Goal: Information Seeking & Learning: Find contact information

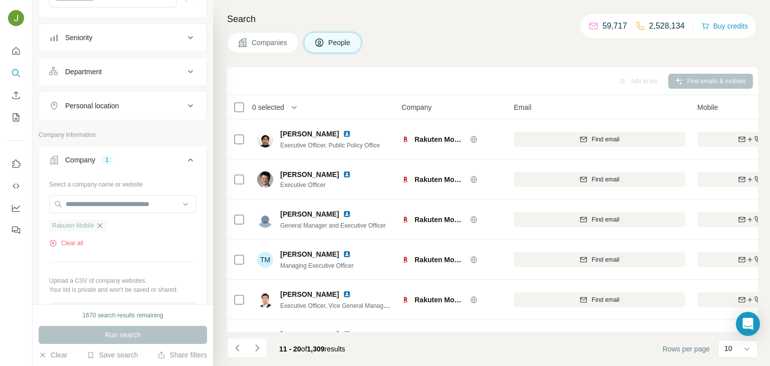
scroll to position [188, 137]
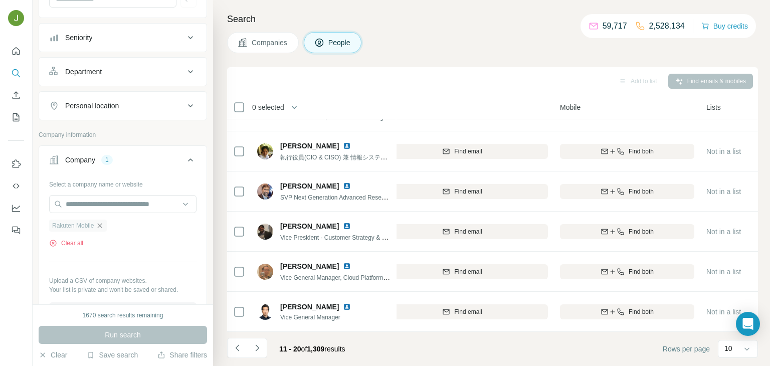
click at [100, 227] on icon "button" at bounding box center [100, 226] width 8 height 8
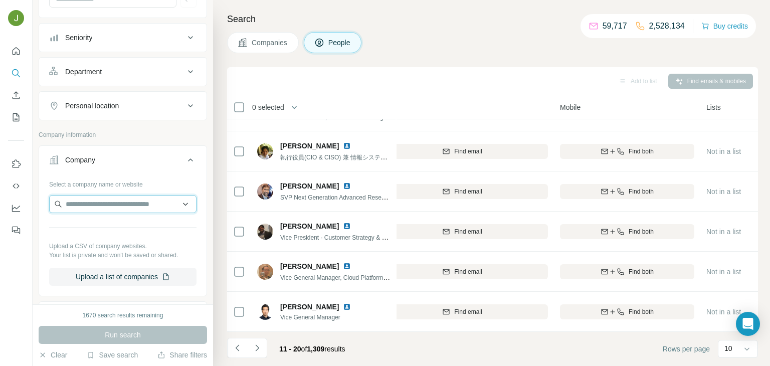
click at [83, 203] on input "text" at bounding box center [122, 204] width 147 height 18
paste input "**********"
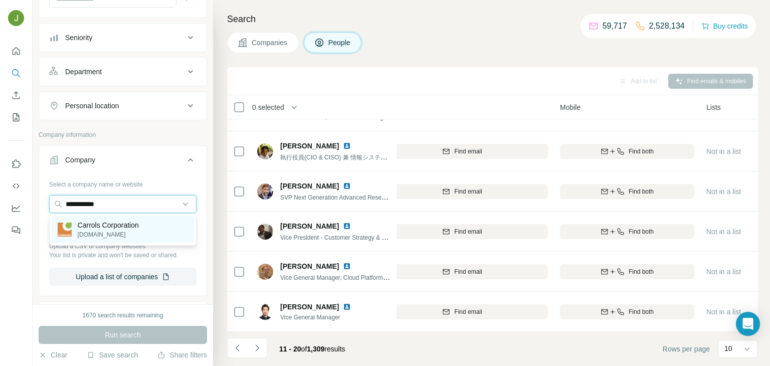
type input "**********"
click at [85, 230] on p "[DOMAIN_NAME]" at bounding box center [108, 234] width 61 height 9
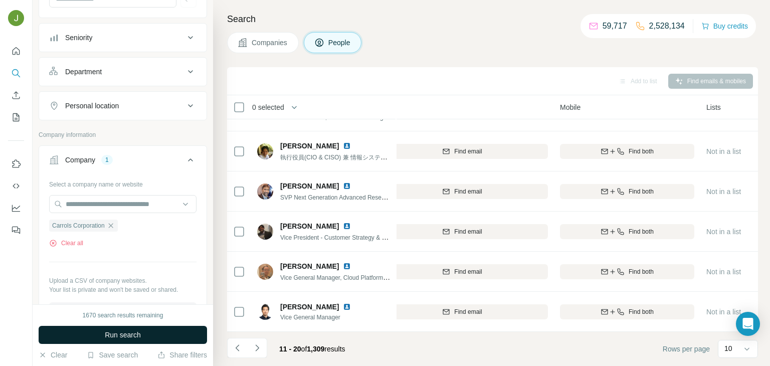
click at [134, 333] on span "Run search" at bounding box center [123, 335] width 36 height 10
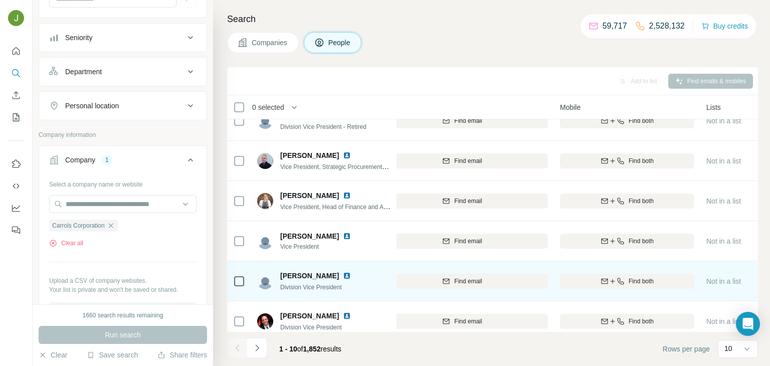
scroll to position [188, 137]
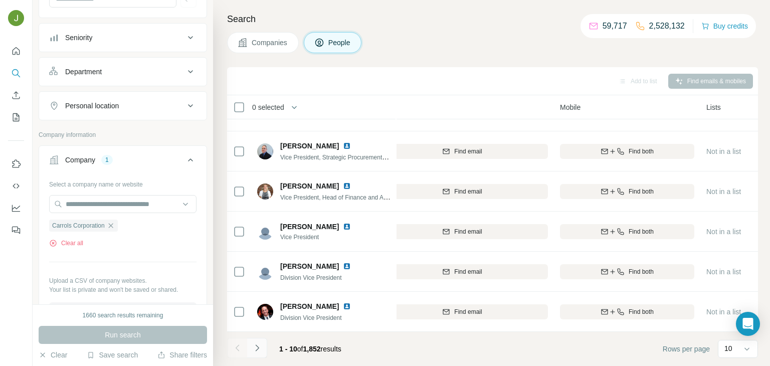
click at [258, 342] on button "Navigate to next page" at bounding box center [257, 348] width 20 height 20
click at [259, 338] on button "Navigate to next page" at bounding box center [257, 348] width 20 height 20
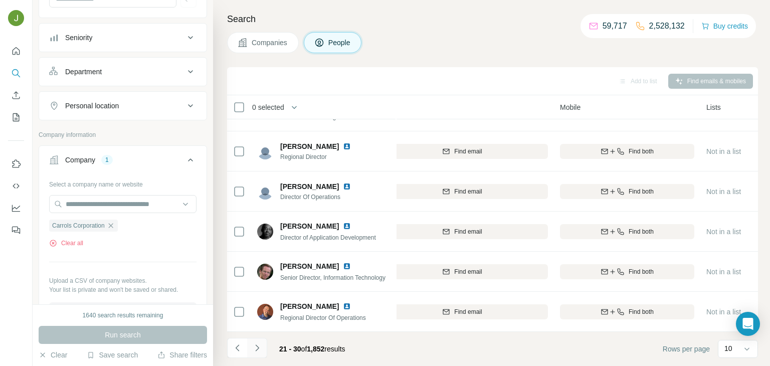
click at [254, 340] on button "Navigate to next page" at bounding box center [257, 348] width 20 height 20
click at [253, 347] on icon "Navigate to next page" at bounding box center [257, 348] width 10 height 10
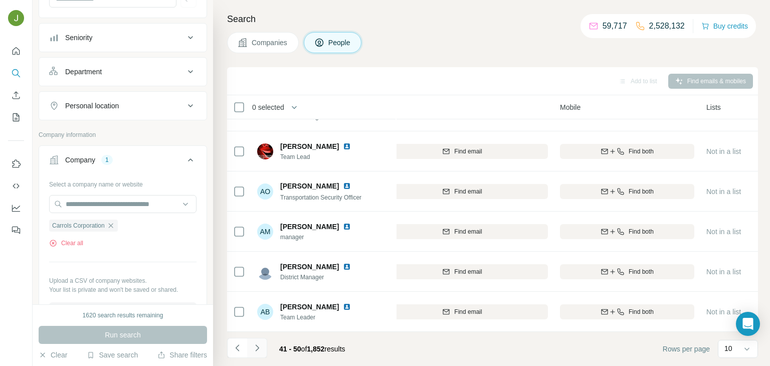
click at [256, 353] on button "Navigate to next page" at bounding box center [257, 348] width 20 height 20
click at [254, 340] on button "Navigate to next page" at bounding box center [257, 348] width 20 height 20
click at [262, 348] on icon "Navigate to next page" at bounding box center [257, 348] width 10 height 10
click at [249, 342] on button "Navigate to next page" at bounding box center [257, 348] width 20 height 20
click at [260, 346] on icon "Navigate to next page" at bounding box center [257, 348] width 10 height 10
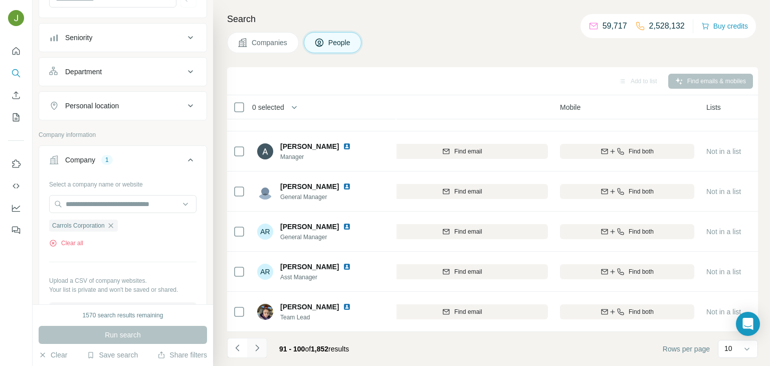
click at [260, 342] on button "Navigate to next page" at bounding box center [257, 348] width 20 height 20
click at [259, 350] on icon "Navigate to next page" at bounding box center [257, 348] width 10 height 10
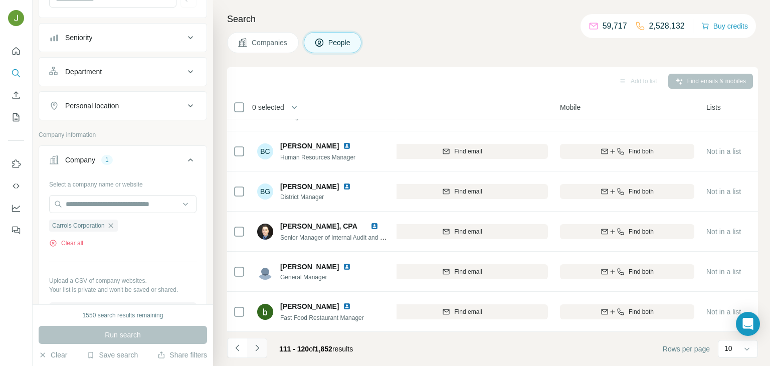
click at [260, 338] on button "Navigate to next page" at bounding box center [257, 348] width 20 height 20
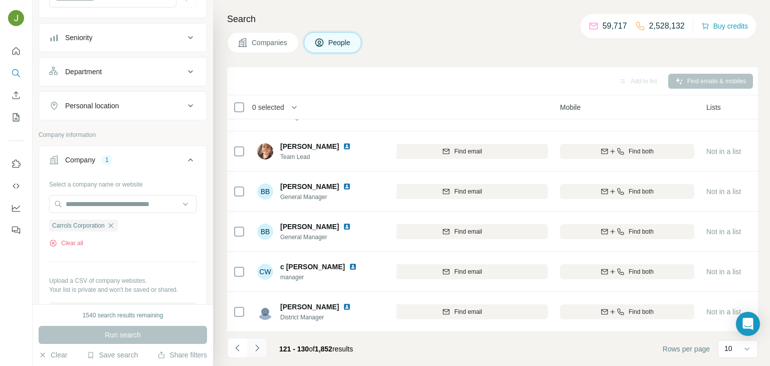
click at [255, 350] on icon "Navigate to next page" at bounding box center [257, 348] width 10 height 10
click at [253, 344] on icon "Navigate to next page" at bounding box center [257, 348] width 10 height 10
click at [257, 346] on icon "Navigate to next page" at bounding box center [257, 347] width 4 height 7
click at [261, 345] on icon "Navigate to next page" at bounding box center [257, 348] width 10 height 10
click at [259, 343] on icon "Navigate to next page" at bounding box center [257, 348] width 10 height 10
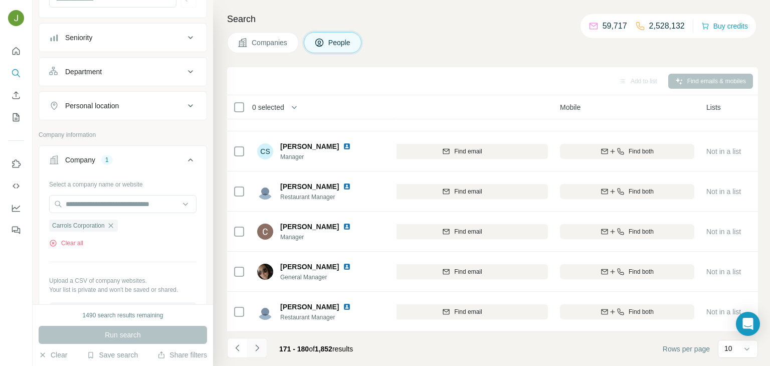
click at [261, 345] on icon "Navigate to next page" at bounding box center [257, 348] width 10 height 10
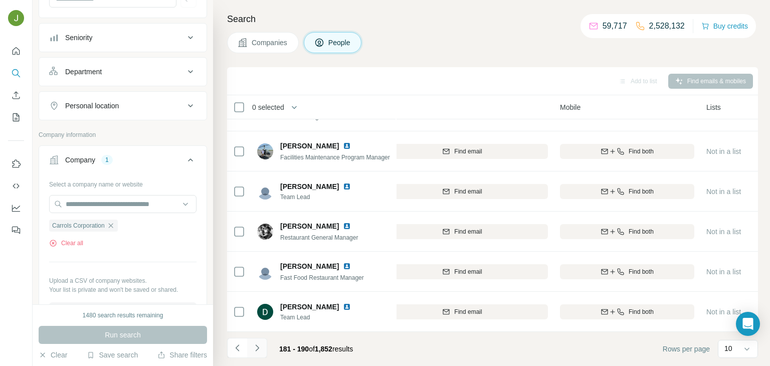
click at [255, 345] on icon "Navigate to next page" at bounding box center [257, 348] width 10 height 10
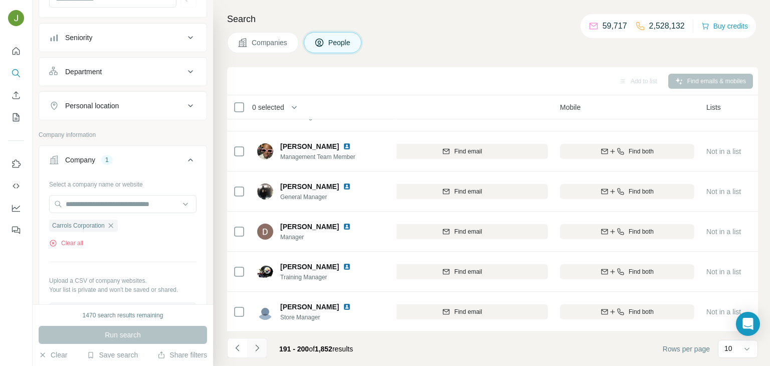
click at [259, 350] on icon "Navigate to next page" at bounding box center [257, 348] width 10 height 10
click at [252, 351] on icon "Navigate to next page" at bounding box center [257, 348] width 10 height 10
click at [256, 340] on button "Navigate to next page" at bounding box center [257, 348] width 20 height 20
click at [259, 346] on icon "Navigate to next page" at bounding box center [257, 348] width 10 height 10
click at [258, 343] on icon "Navigate to next page" at bounding box center [257, 348] width 10 height 10
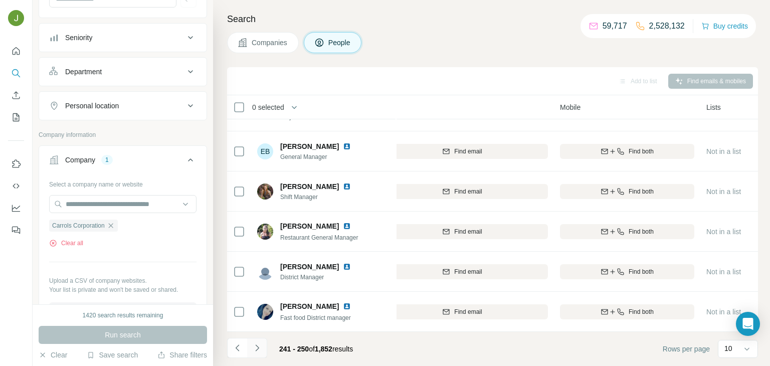
click at [258, 341] on button "Navigate to next page" at bounding box center [257, 348] width 20 height 20
click at [259, 352] on button "Navigate to next page" at bounding box center [257, 348] width 20 height 20
click at [266, 348] on button "Navigate to next page" at bounding box center [257, 348] width 20 height 20
click at [257, 348] on icon "Navigate to next page" at bounding box center [257, 347] width 4 height 7
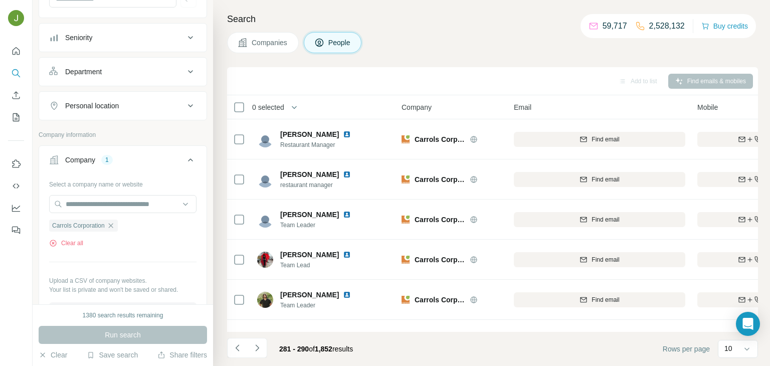
scroll to position [188, 0]
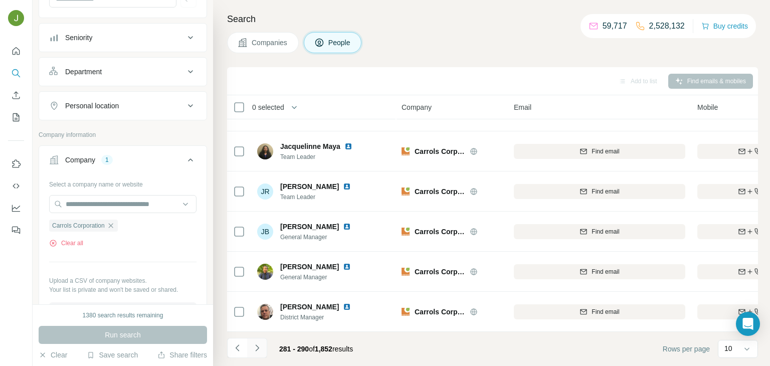
click at [253, 347] on icon "Navigate to next page" at bounding box center [257, 348] width 10 height 10
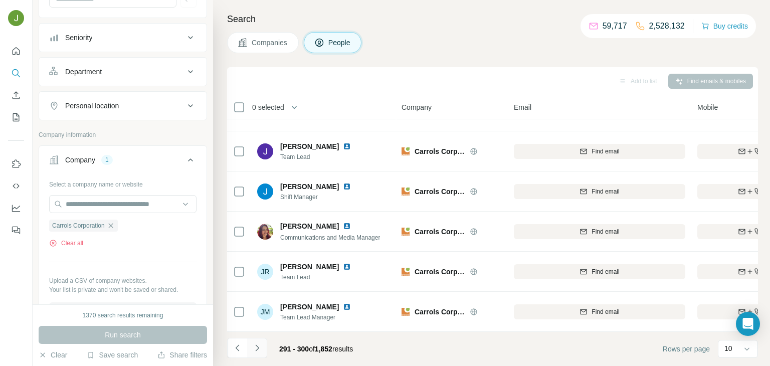
click at [255, 354] on button "Navigate to next page" at bounding box center [257, 348] width 20 height 20
click at [256, 347] on icon "Navigate to next page" at bounding box center [257, 348] width 10 height 10
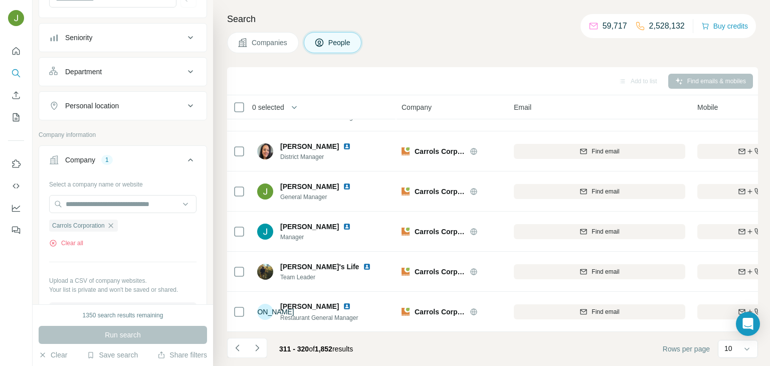
click at [259, 358] on li at bounding box center [257, 349] width 20 height 22
click at [258, 347] on icon "Navigate to next page" at bounding box center [257, 347] width 4 height 7
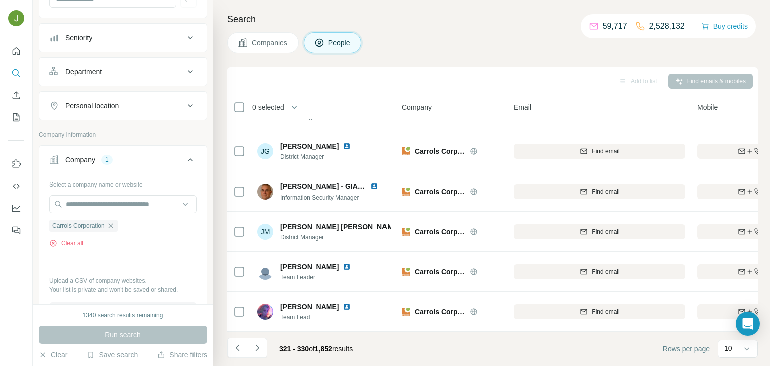
scroll to position [0, 0]
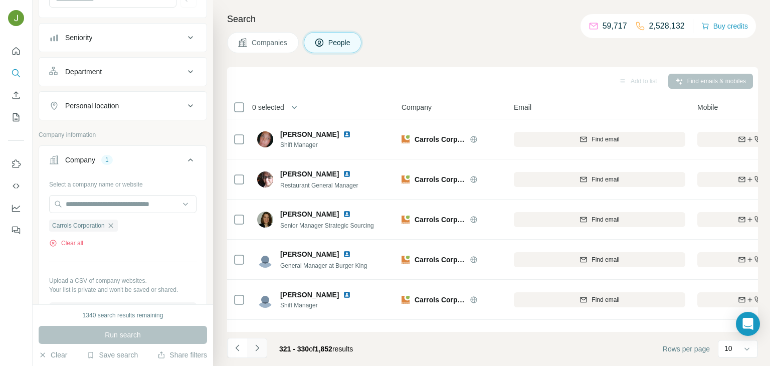
click at [256, 343] on icon "Navigate to next page" at bounding box center [257, 348] width 10 height 10
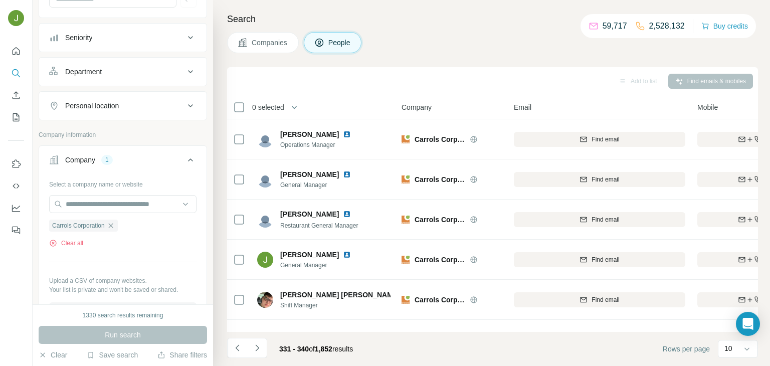
scroll to position [188, 0]
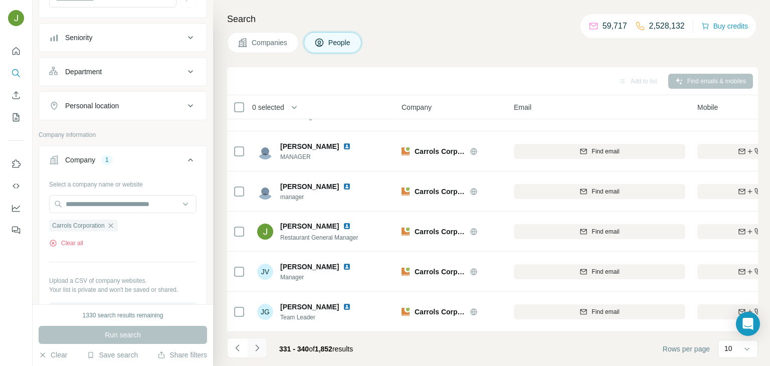
click at [260, 347] on icon "Navigate to next page" at bounding box center [257, 348] width 10 height 10
click at [257, 344] on icon "Navigate to next page" at bounding box center [257, 348] width 10 height 10
click at [260, 343] on icon "Navigate to next page" at bounding box center [257, 348] width 10 height 10
click at [254, 351] on icon "Navigate to next page" at bounding box center [257, 348] width 10 height 10
click at [112, 225] on icon "button" at bounding box center [111, 226] width 8 height 8
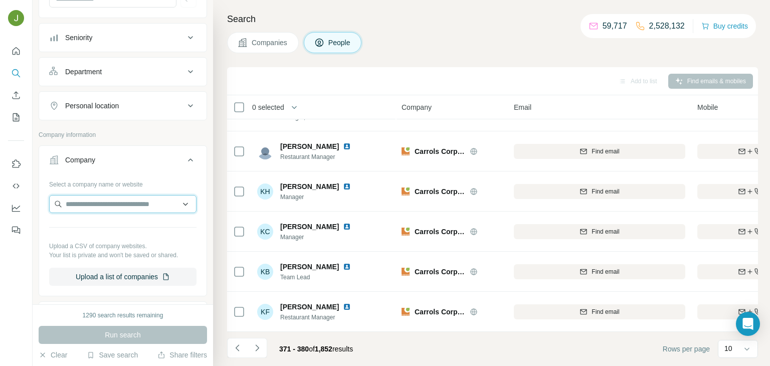
click at [95, 197] on input "text" at bounding box center [122, 204] width 147 height 18
paste input "**********"
type input "**********"
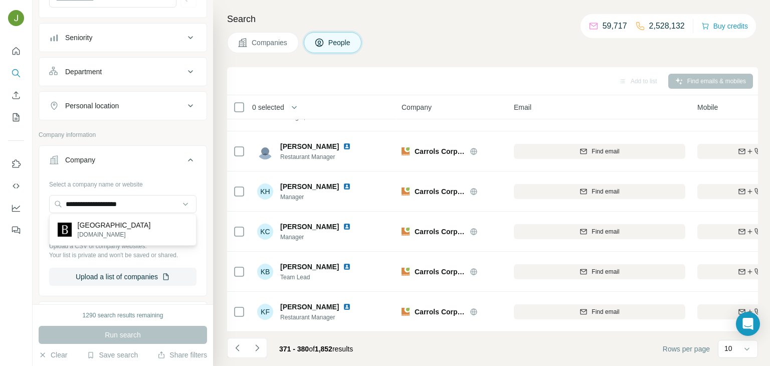
click at [121, 225] on p "[GEOGRAPHIC_DATA]" at bounding box center [114, 225] width 73 height 10
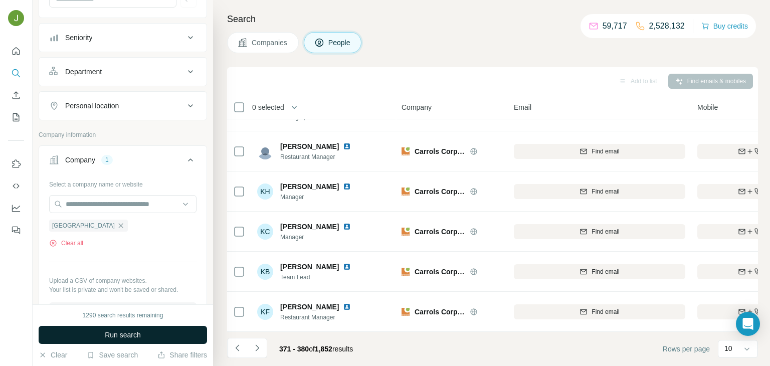
click at [145, 339] on button "Run search" at bounding box center [123, 335] width 168 height 18
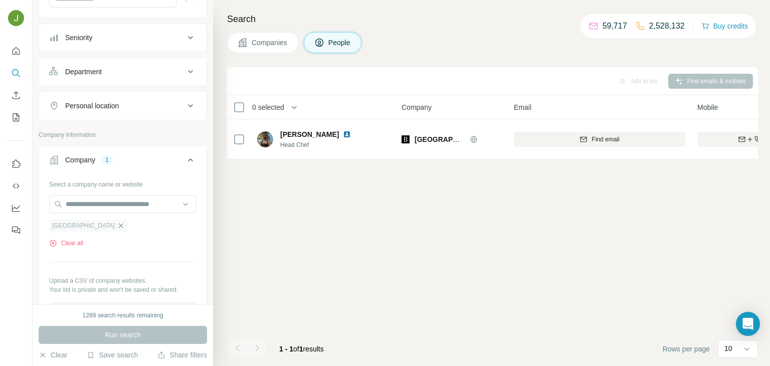
click at [123, 226] on icon "button" at bounding box center [121, 225] width 5 height 5
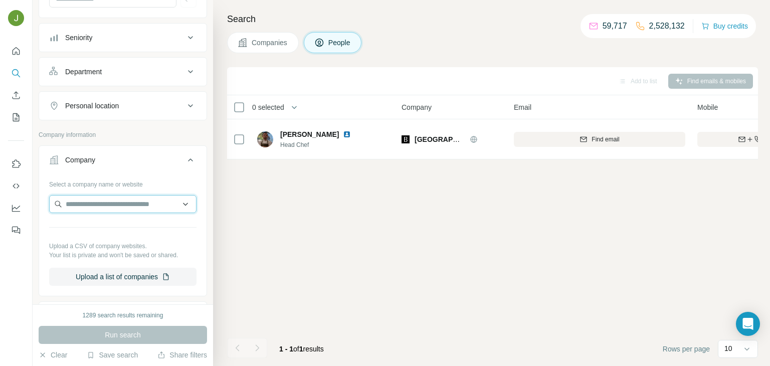
click at [119, 208] on input "text" at bounding box center [122, 204] width 147 height 18
paste input "**********"
type input "**********"
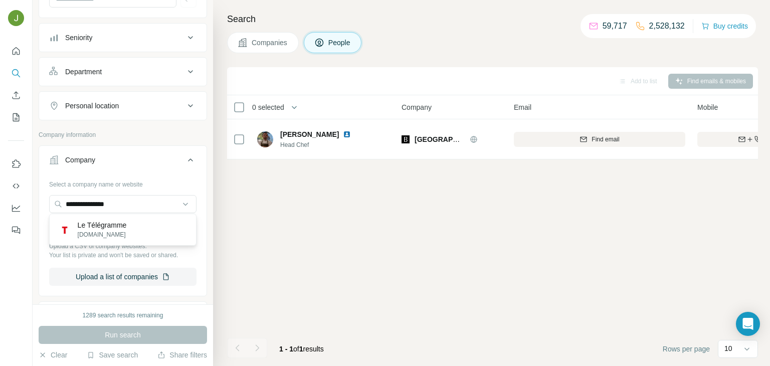
click at [118, 228] on p "Le Télégramme" at bounding box center [102, 225] width 49 height 10
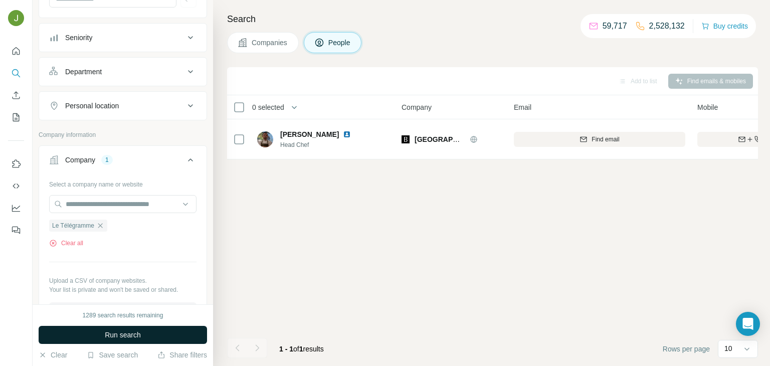
click at [146, 327] on button "Run search" at bounding box center [123, 335] width 168 height 18
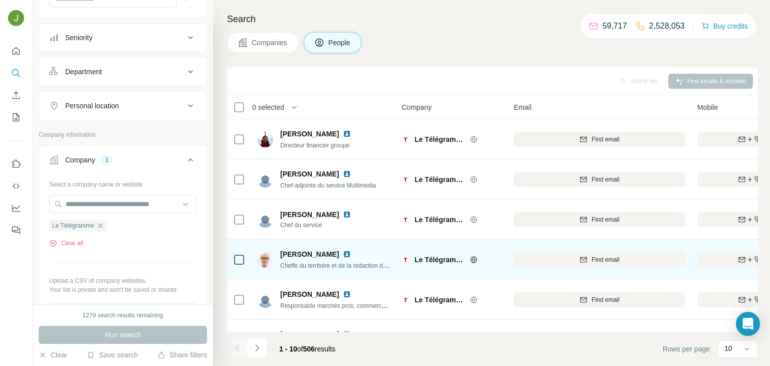
scroll to position [188, 0]
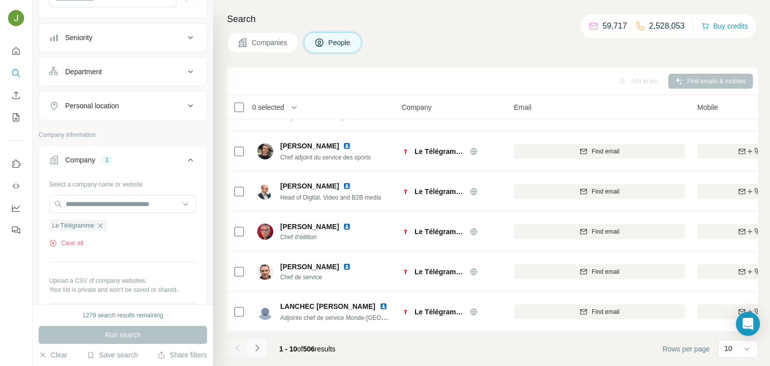
click at [261, 344] on icon "Navigate to next page" at bounding box center [257, 348] width 10 height 10
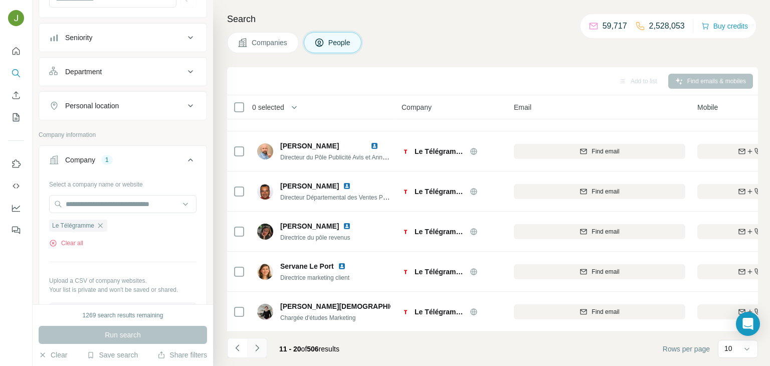
click at [258, 346] on icon "Navigate to next page" at bounding box center [257, 348] width 10 height 10
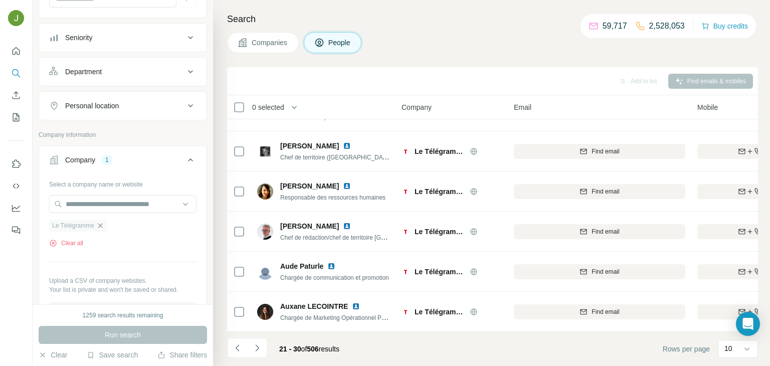
click at [101, 222] on icon "button" at bounding box center [100, 226] width 8 height 8
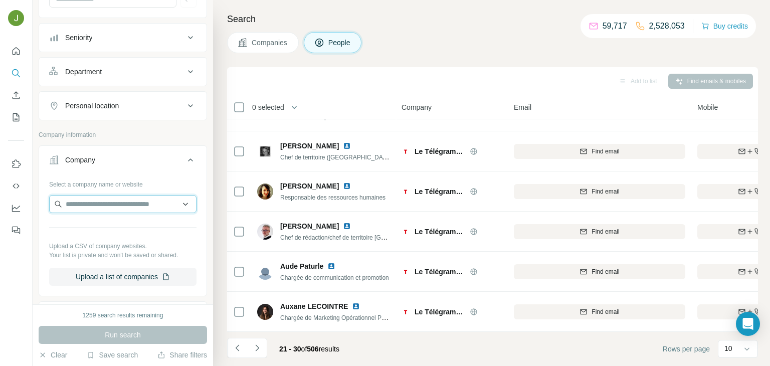
click at [94, 206] on input "text" at bounding box center [122, 204] width 147 height 18
paste input "**********"
type input "**********"
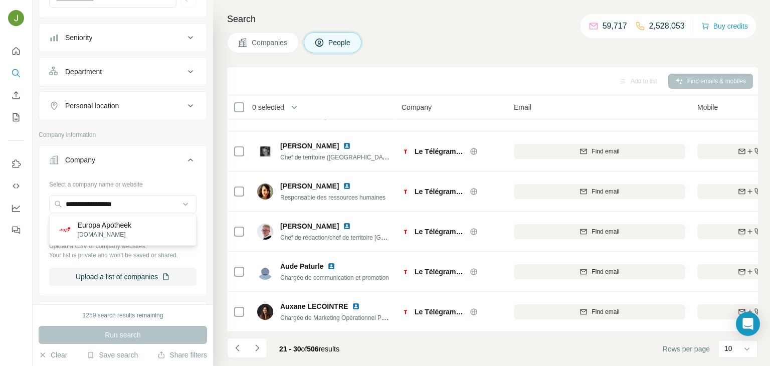
click at [104, 225] on p "Europa Apotheek" at bounding box center [105, 225] width 54 height 10
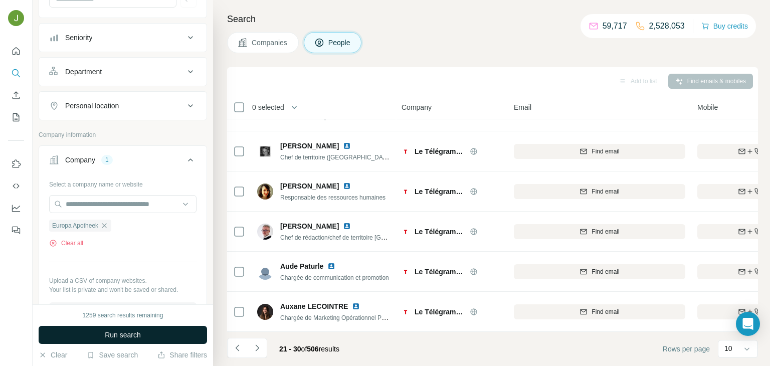
click at [125, 339] on span "Run search" at bounding box center [123, 335] width 36 height 10
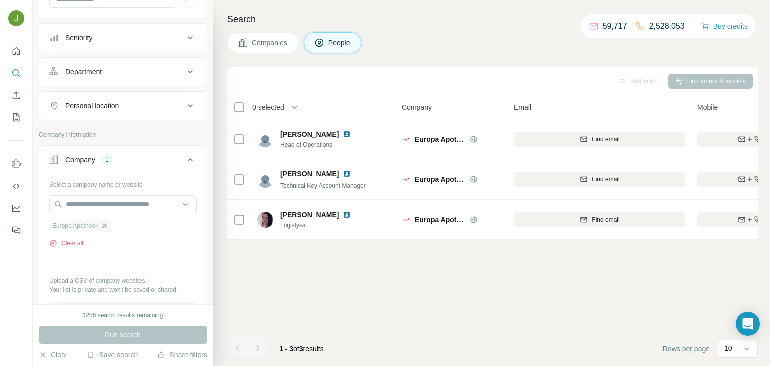
click at [107, 226] on icon "button" at bounding box center [104, 226] width 8 height 8
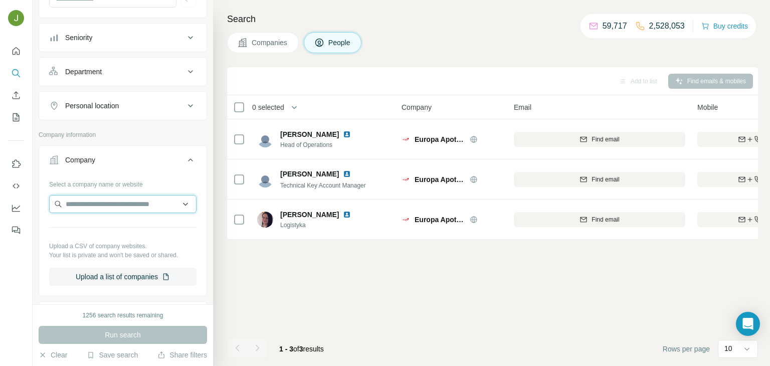
click at [84, 208] on input "text" at bounding box center [122, 204] width 147 height 18
paste input "**********"
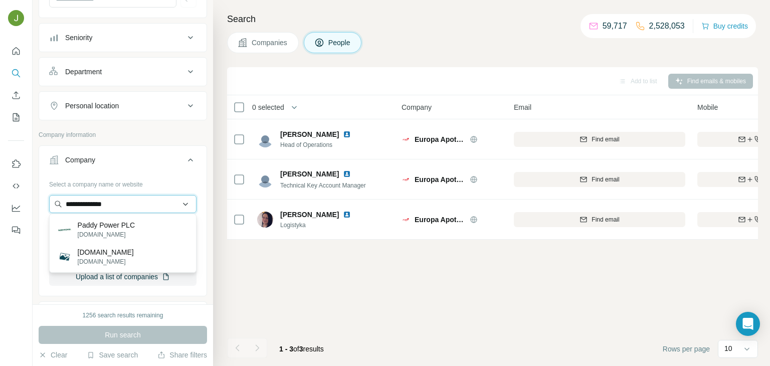
type input "**********"
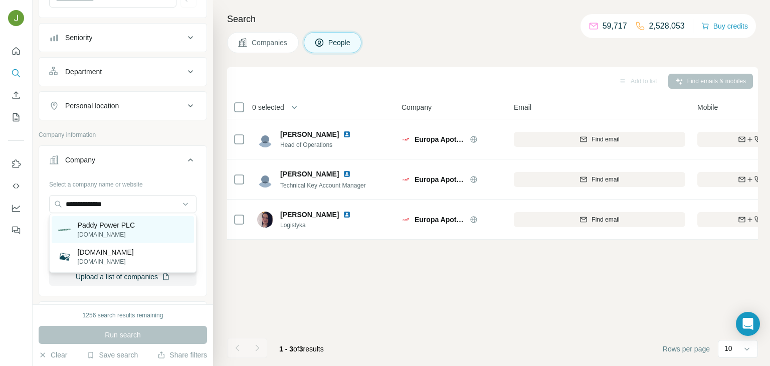
click at [101, 228] on p "Paddy Power PLC" at bounding box center [106, 225] width 57 height 10
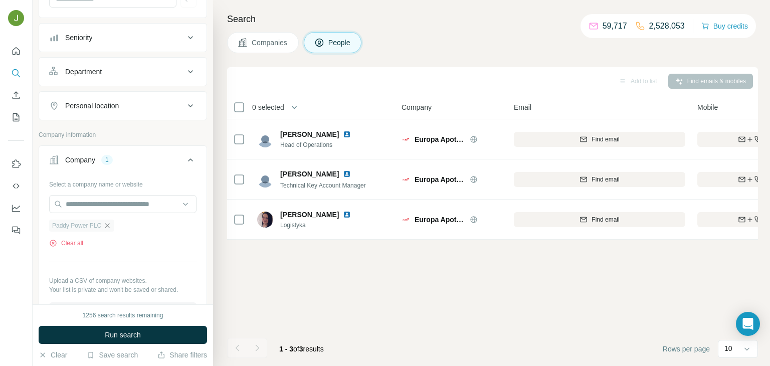
click at [111, 222] on icon "button" at bounding box center [107, 226] width 8 height 8
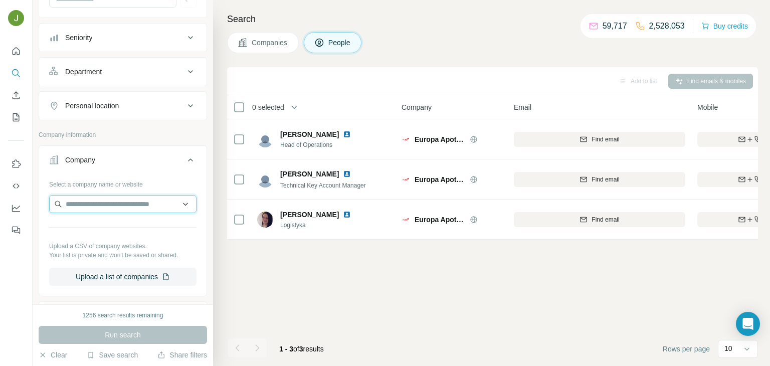
click at [99, 202] on input "text" at bounding box center [122, 204] width 147 height 18
paste input "**********"
type input "**********"
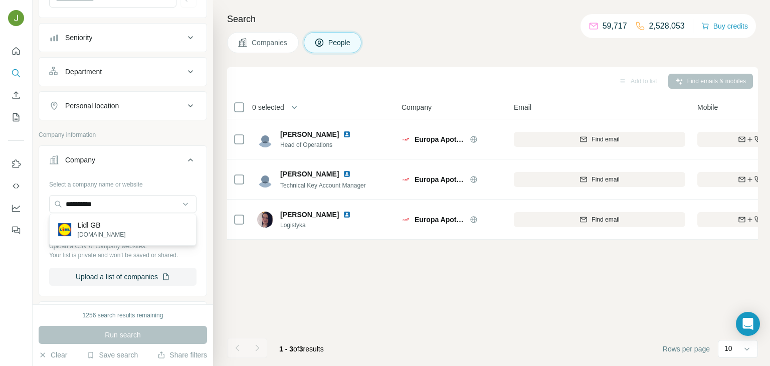
click at [114, 231] on div "Lidl GB [DOMAIN_NAME]" at bounding box center [123, 229] width 142 height 27
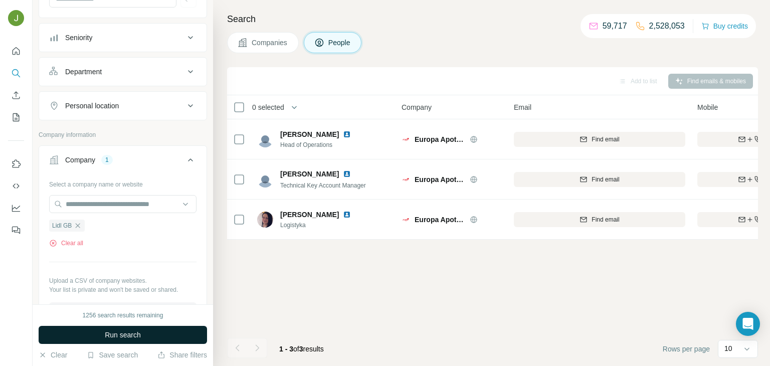
click at [136, 331] on span "Run search" at bounding box center [123, 335] width 36 height 10
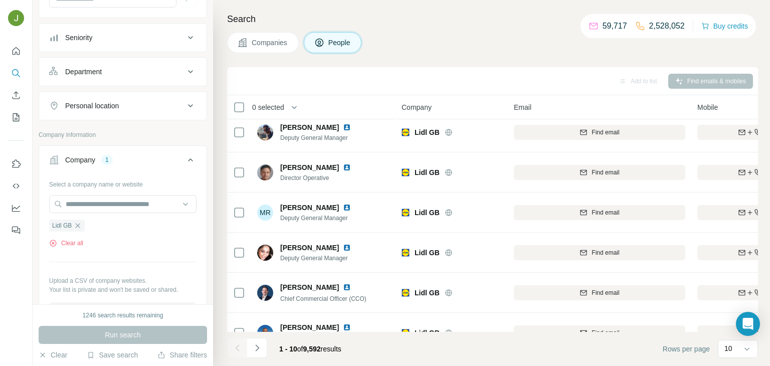
scroll to position [188, 0]
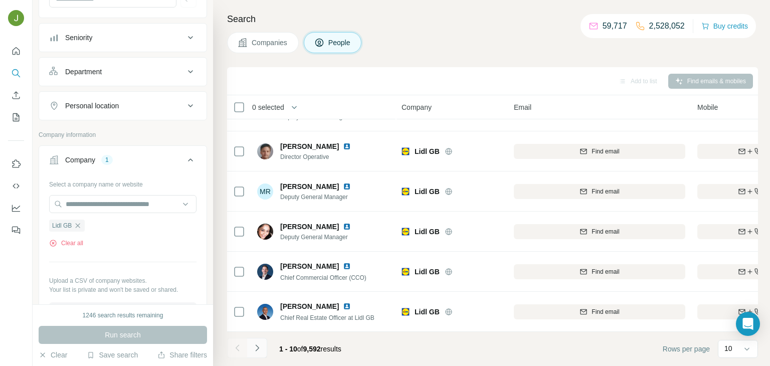
click at [256, 351] on icon "Navigate to next page" at bounding box center [257, 348] width 10 height 10
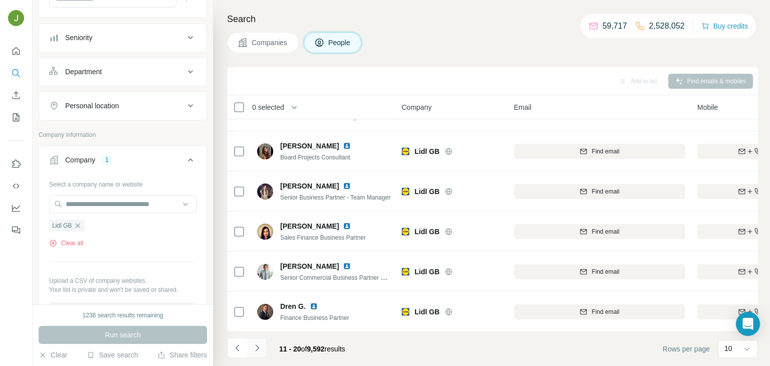
click at [254, 343] on icon "Navigate to next page" at bounding box center [257, 348] width 10 height 10
